Goal: Transaction & Acquisition: Obtain resource

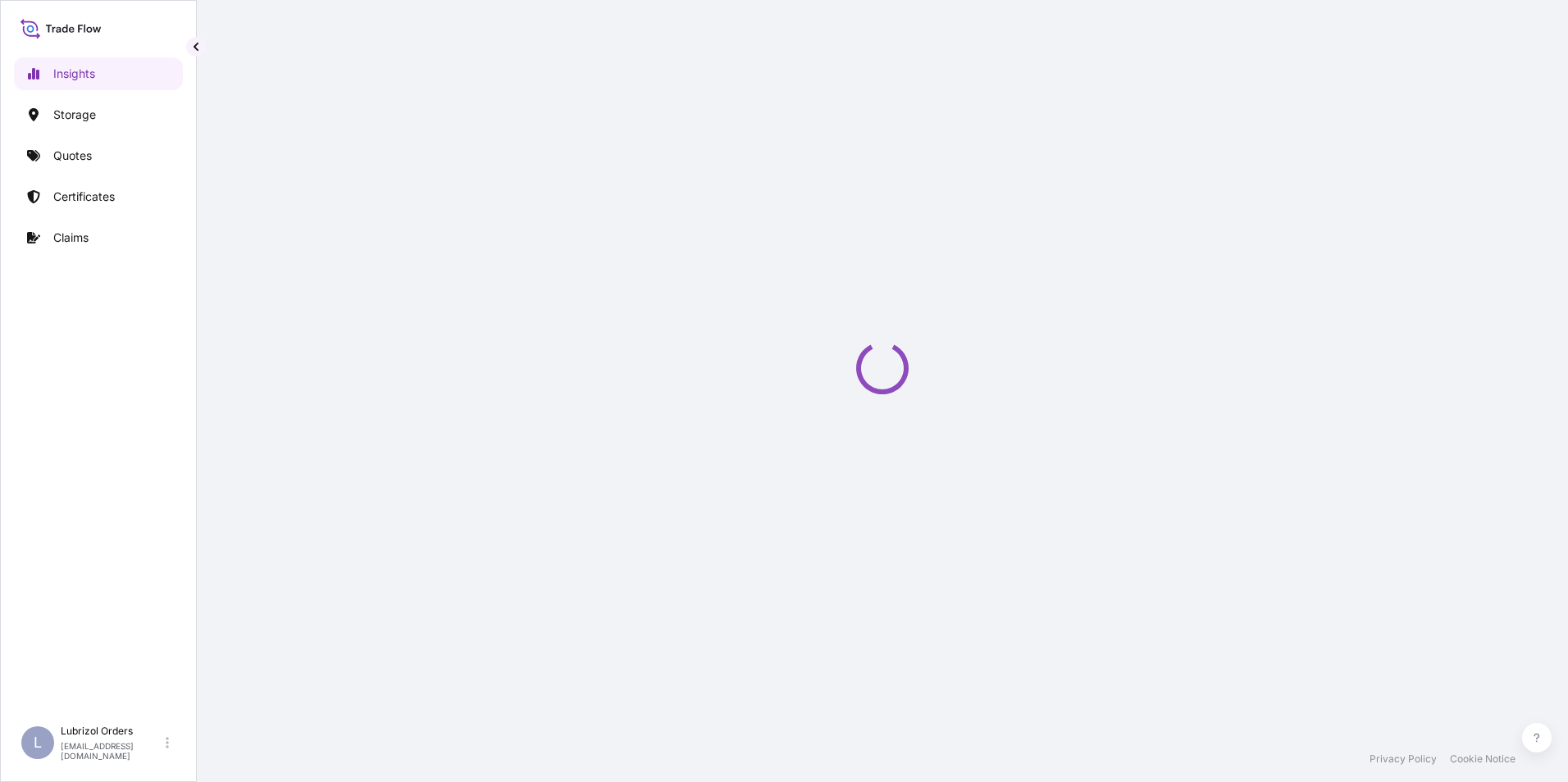
select select "2025"
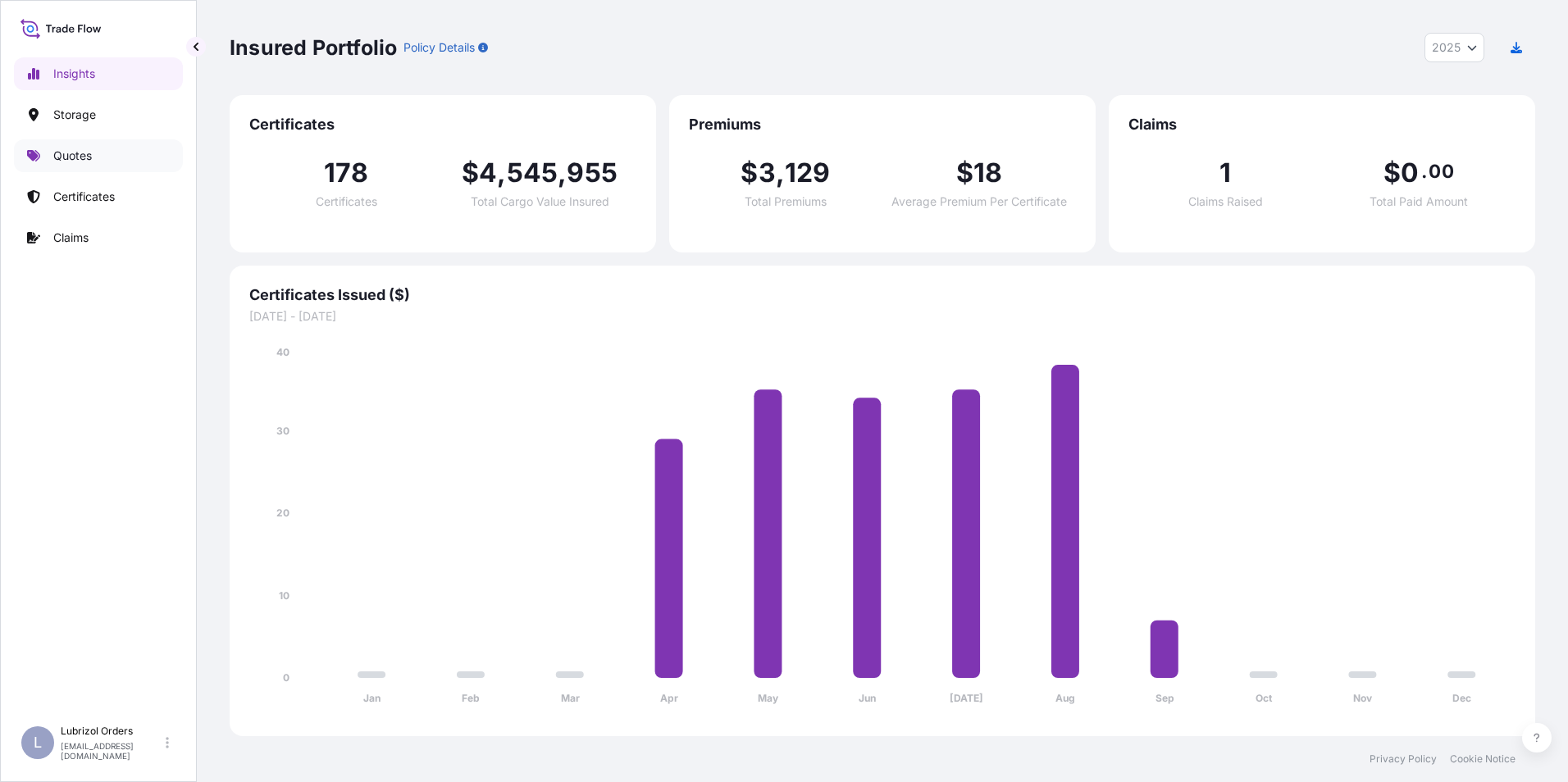
click at [74, 152] on p "Quotes" at bounding box center [73, 156] width 39 height 17
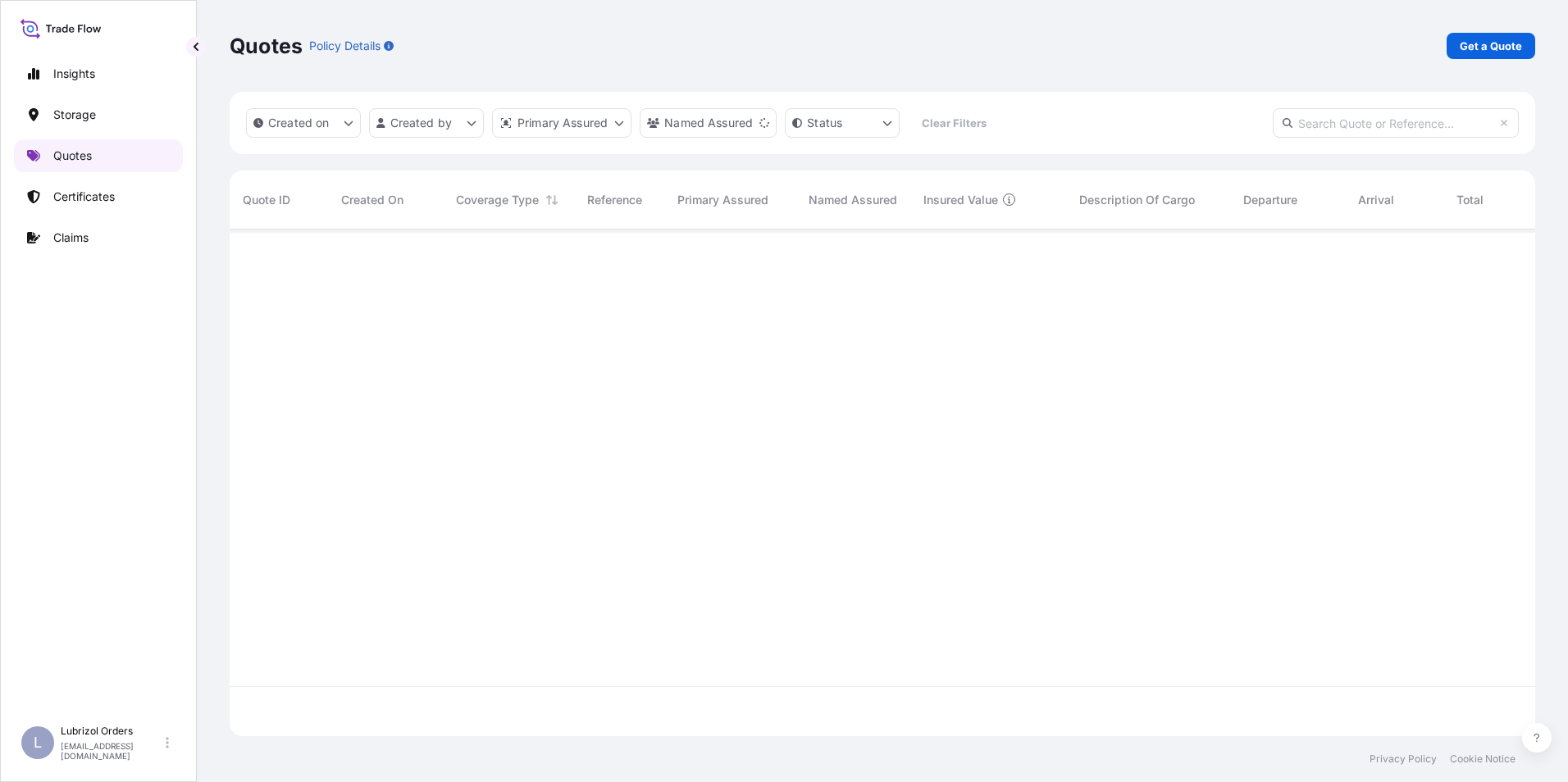
scroll to position [554, 1294]
click at [1496, 47] on p "Get a Quote" at bounding box center [1491, 46] width 62 height 17
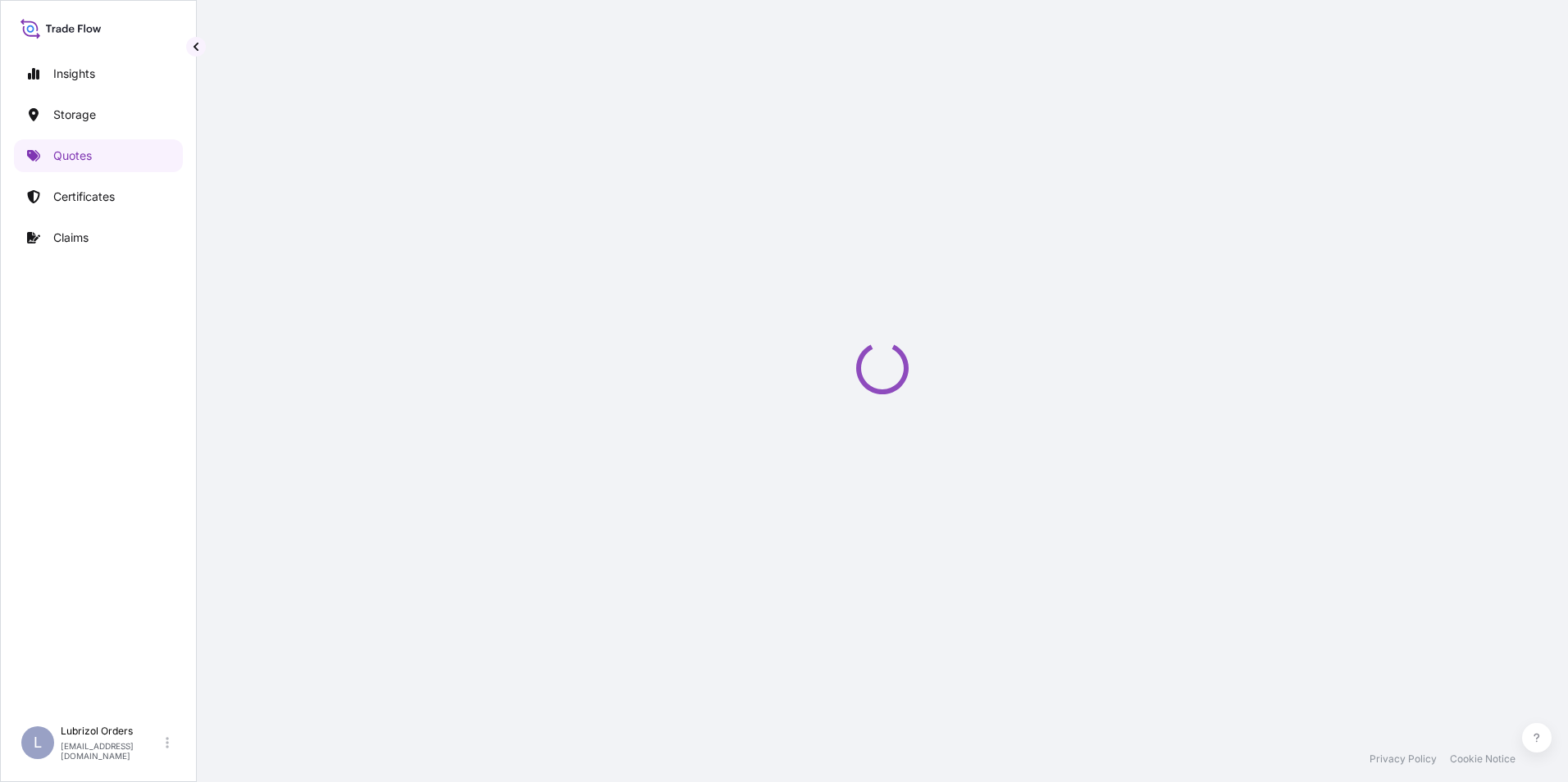
select select "Water"
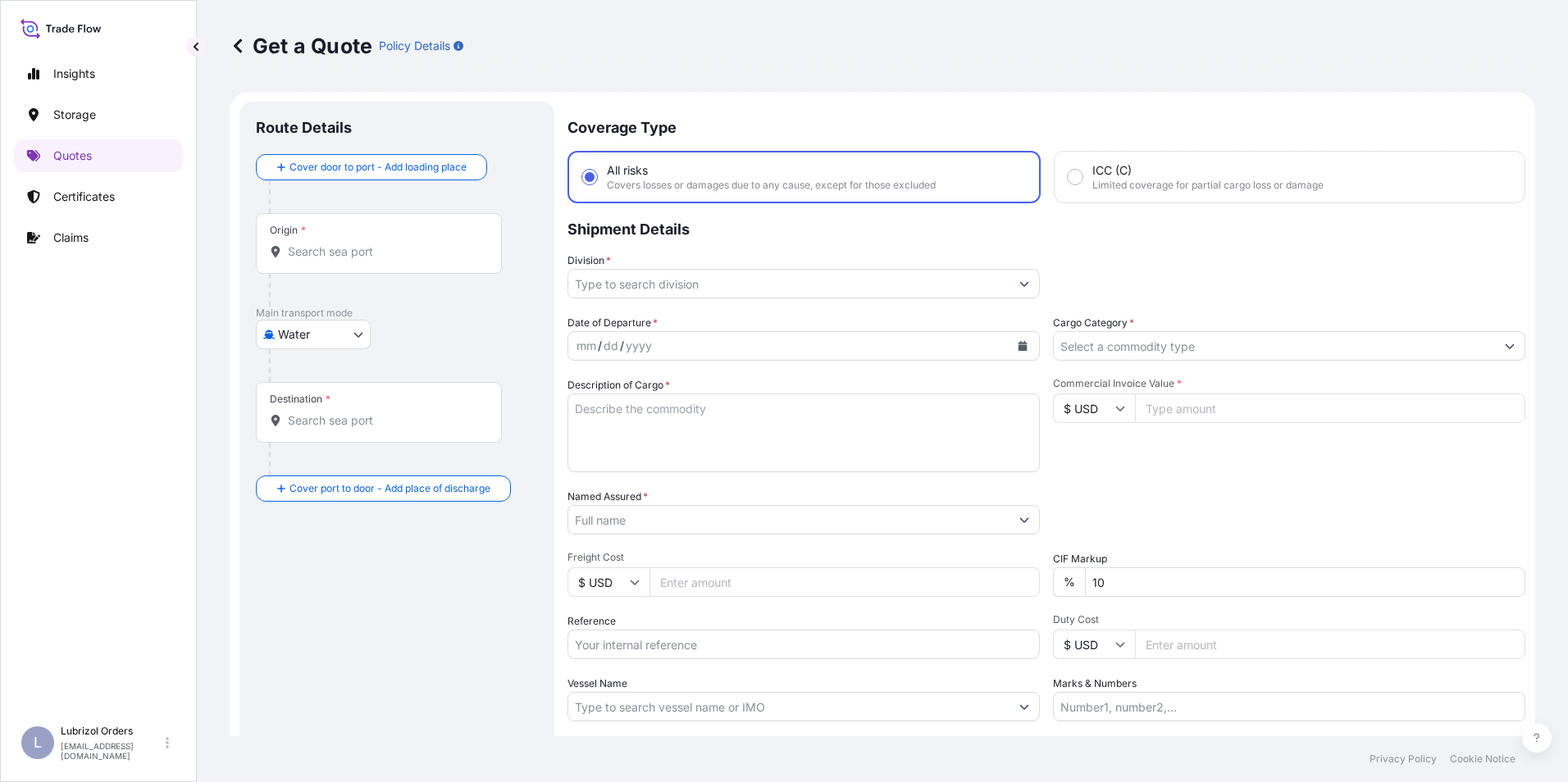
scroll to position [27, 0]
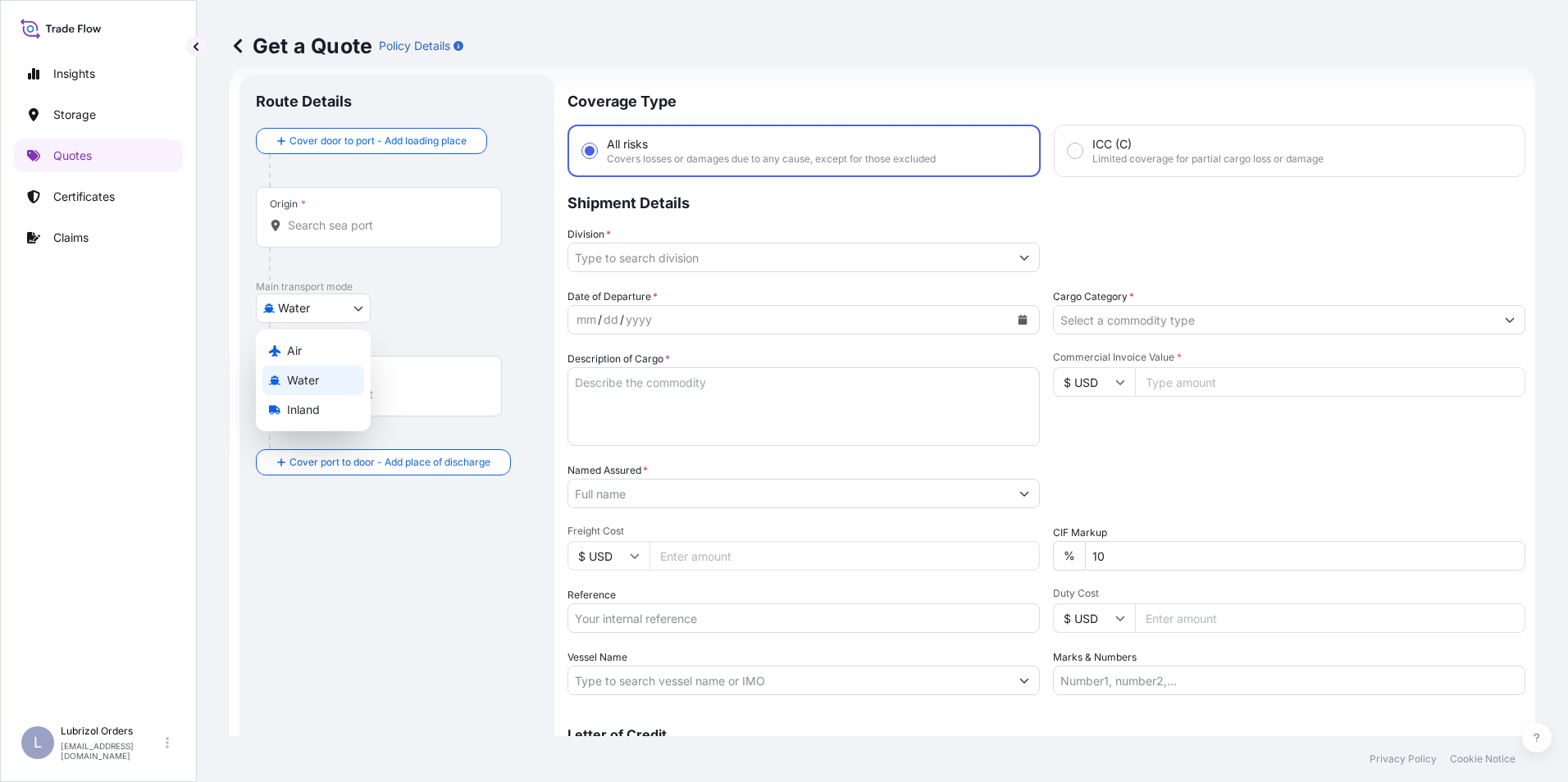
click at [325, 312] on body "Insights Storage Quotes Certificates Claims L Lubrizol Orders [EMAIL_ADDRESS][D…" at bounding box center [784, 391] width 1568 height 782
click at [445, 305] on div "Main transport mode Water Air Water Inland" at bounding box center [396, 318] width 282 height 75
click at [309, 310] on body "Insights Storage Quotes Certificates Claims L Lubrizol Orders [EMAIL_ADDRESS][D…" at bounding box center [784, 391] width 1568 height 782
